Goal: Navigation & Orientation: Find specific page/section

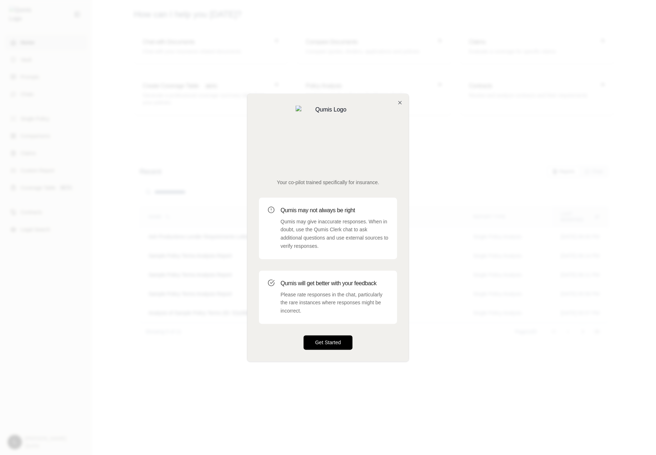
click at [309, 335] on button "Get Started" at bounding box center [328, 342] width 49 height 14
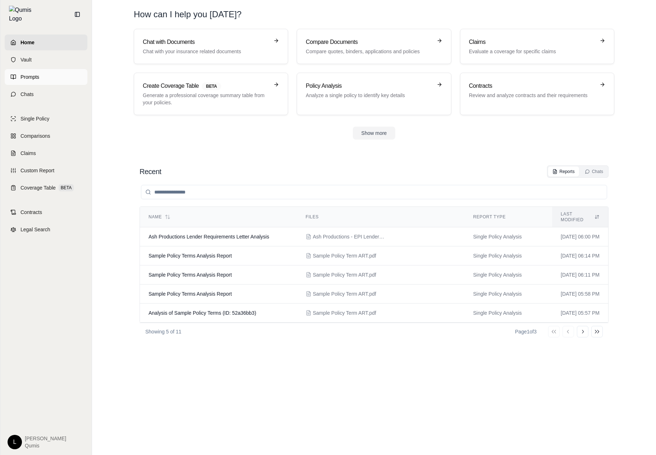
click at [72, 69] on link "Prompts" at bounding box center [46, 77] width 83 height 16
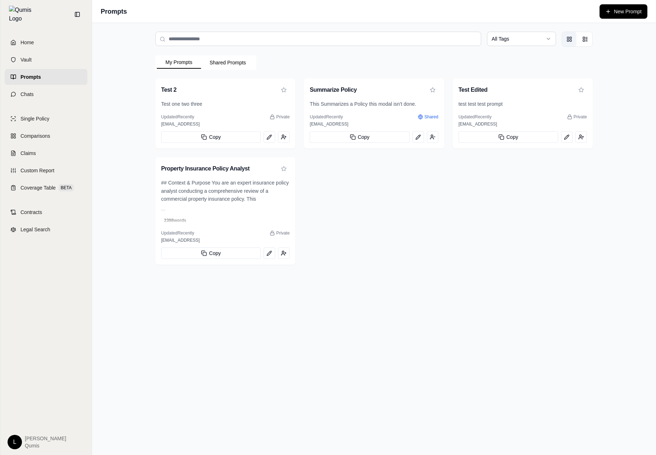
click at [232, 63] on button "Shared Prompts" at bounding box center [228, 63] width 54 height 12
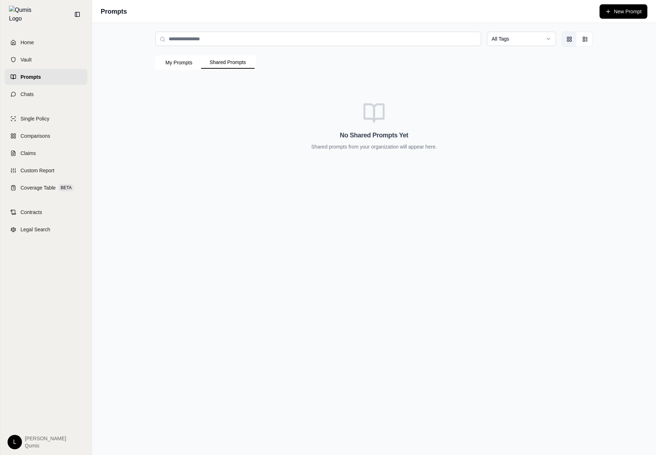
click at [188, 61] on button "My Prompts" at bounding box center [179, 63] width 44 height 12
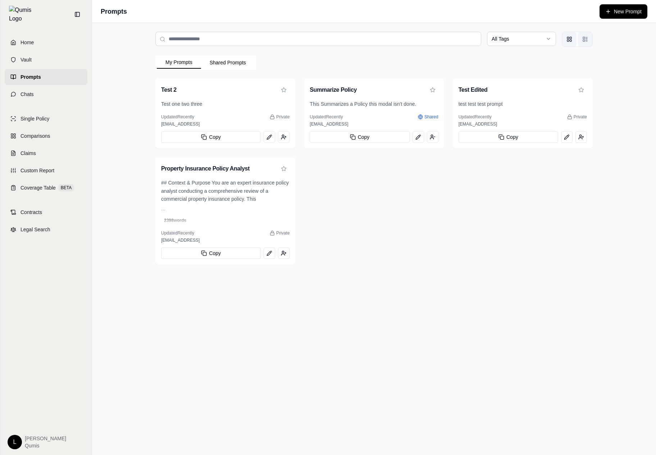
click at [584, 36] on icon "List view" at bounding box center [585, 39] width 6 height 6
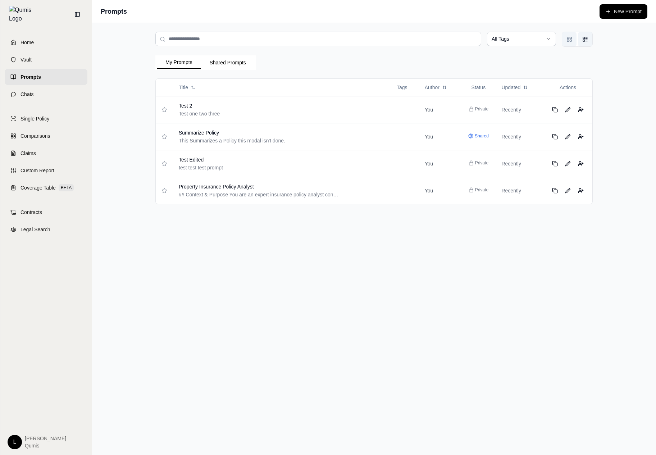
click at [569, 40] on rect "Grid view" at bounding box center [568, 41] width 2 height 2
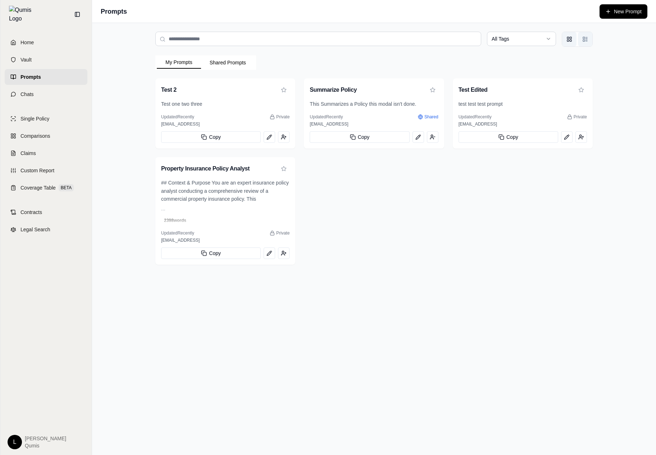
click at [586, 43] on button "List view" at bounding box center [585, 39] width 14 height 14
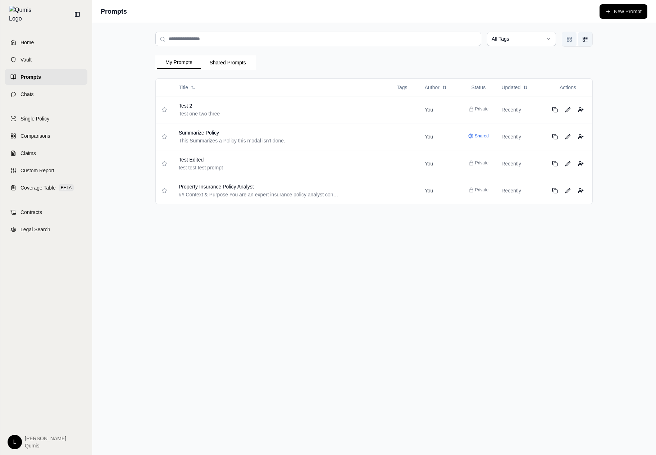
click at [576, 45] on button "Grid view" at bounding box center [569, 39] width 14 height 14
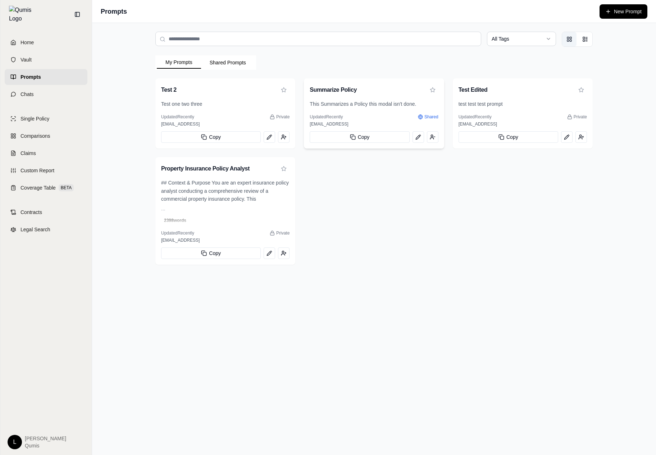
click at [360, 115] on div "Updated Recently Shared" at bounding box center [374, 117] width 128 height 6
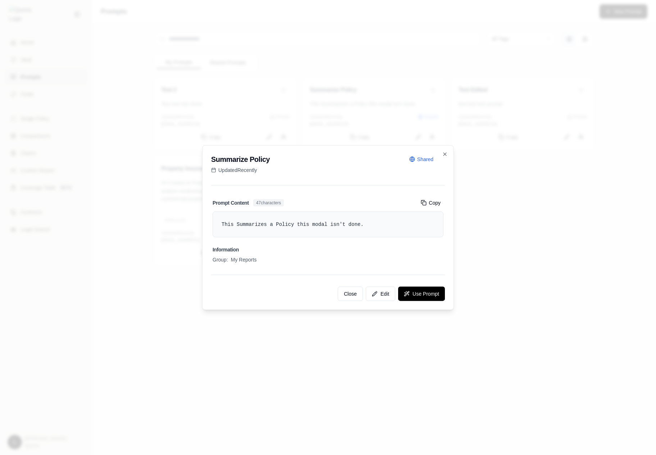
click at [384, 104] on div at bounding box center [328, 227] width 656 height 455
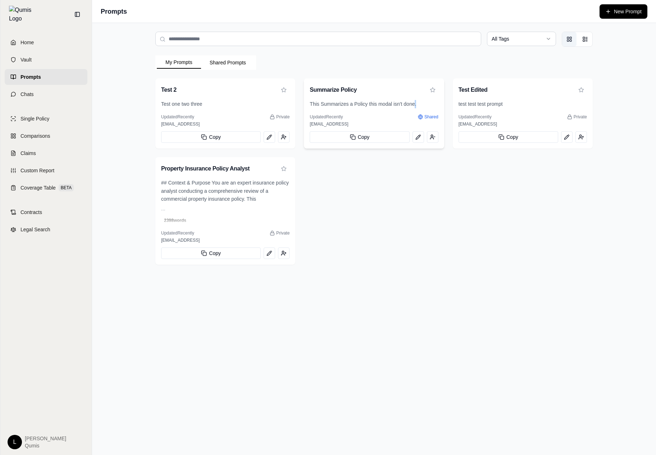
click at [415, 106] on div "This Summarizes a Policy this modal isn't done." at bounding box center [374, 107] width 140 height 14
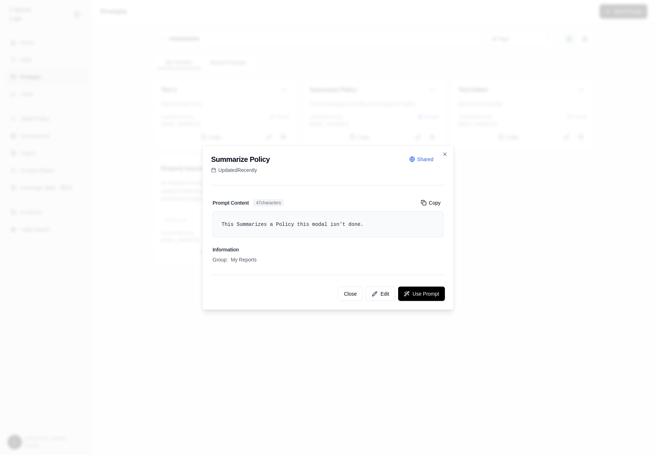
click at [382, 114] on div at bounding box center [328, 227] width 656 height 455
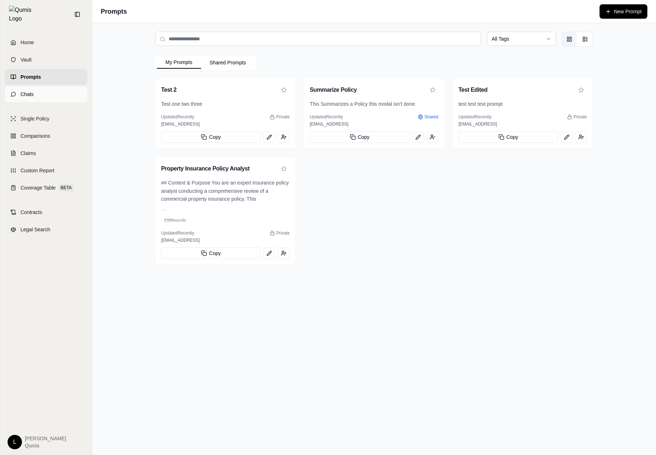
click at [61, 90] on link "Chats" at bounding box center [46, 94] width 83 height 16
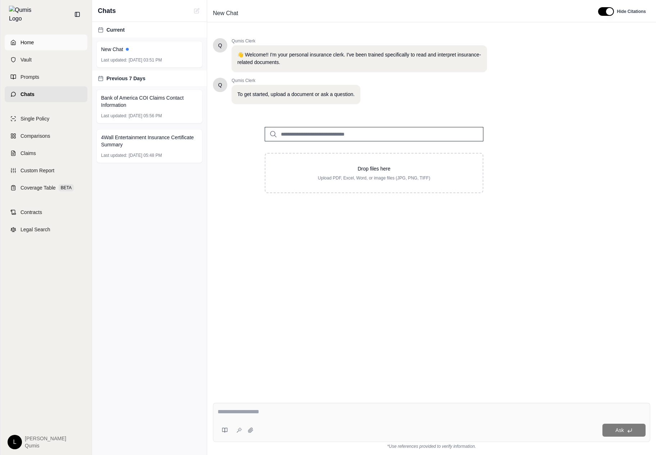
click at [61, 44] on link "Home" at bounding box center [46, 43] width 83 height 16
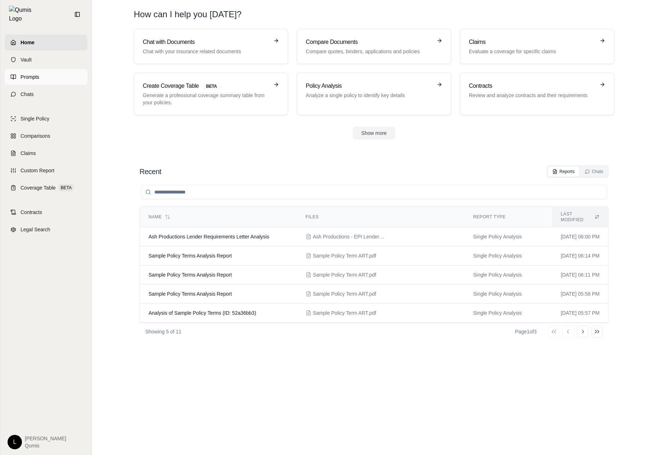
click at [69, 76] on link "Prompts" at bounding box center [46, 77] width 83 height 16
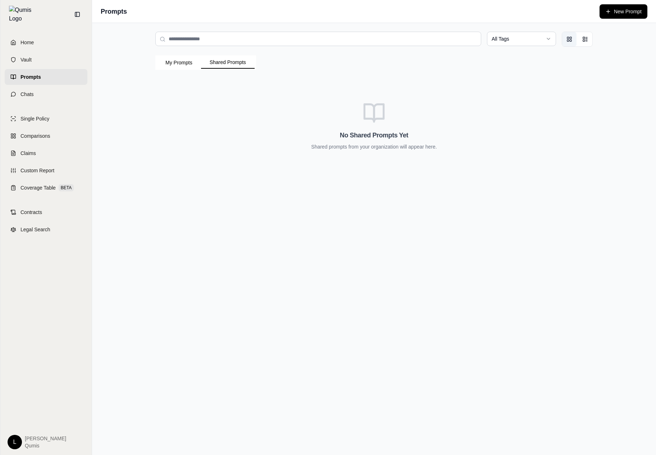
click at [232, 62] on button "Shared Prompts" at bounding box center [228, 62] width 54 height 12
click at [186, 58] on button "My Prompts" at bounding box center [179, 63] width 44 height 12
